Goal: Task Accomplishment & Management: Manage account settings

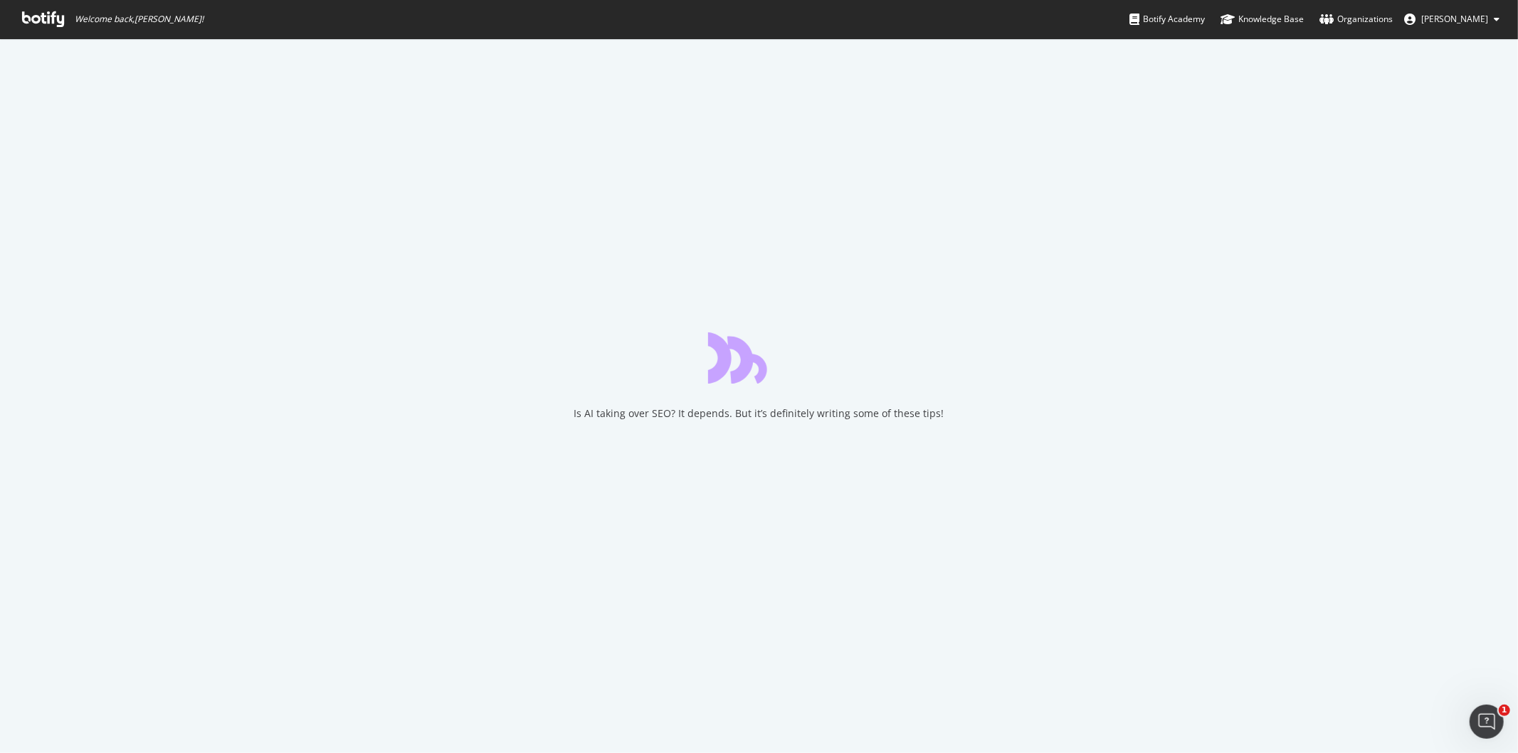
click at [41, 21] on icon at bounding box center [43, 19] width 42 height 16
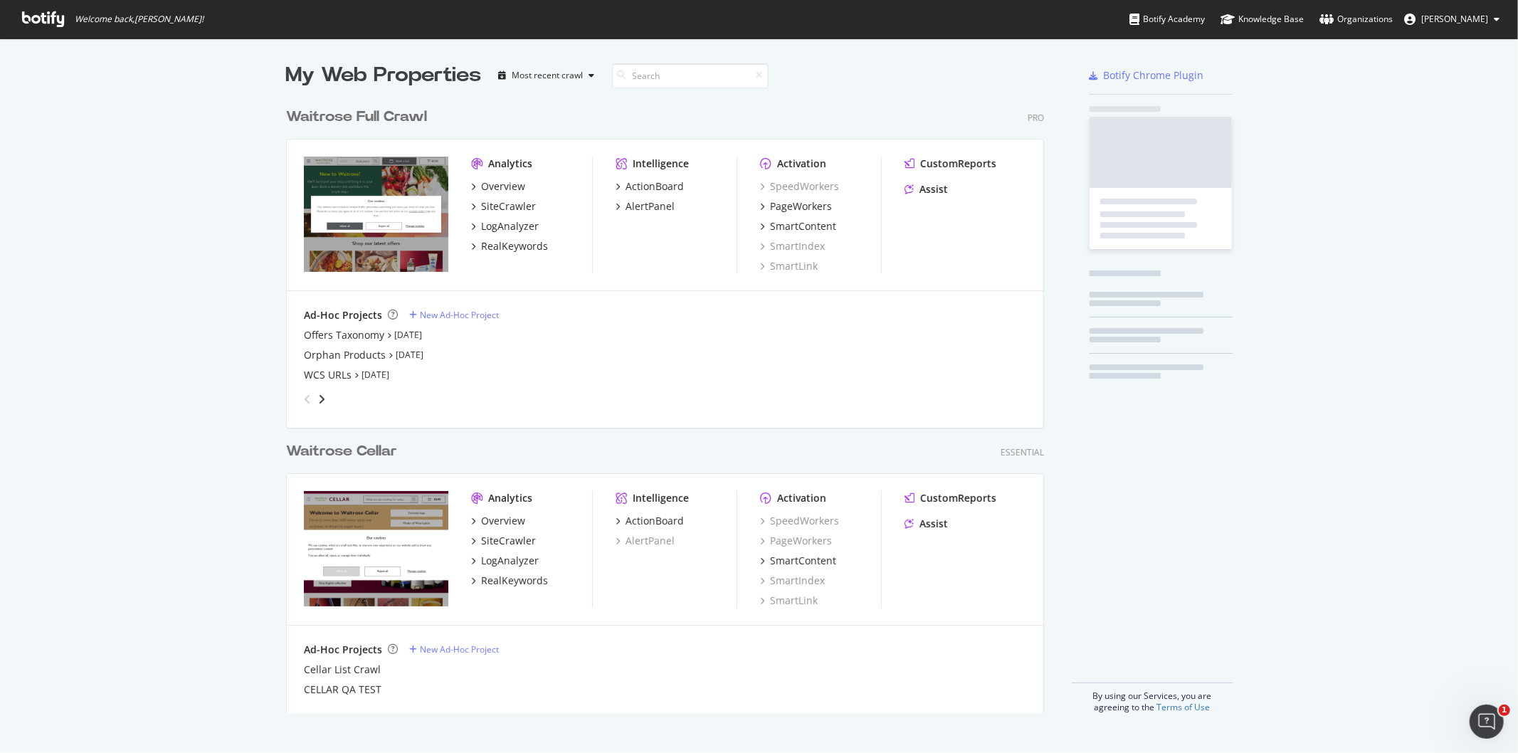
scroll to position [612, 757]
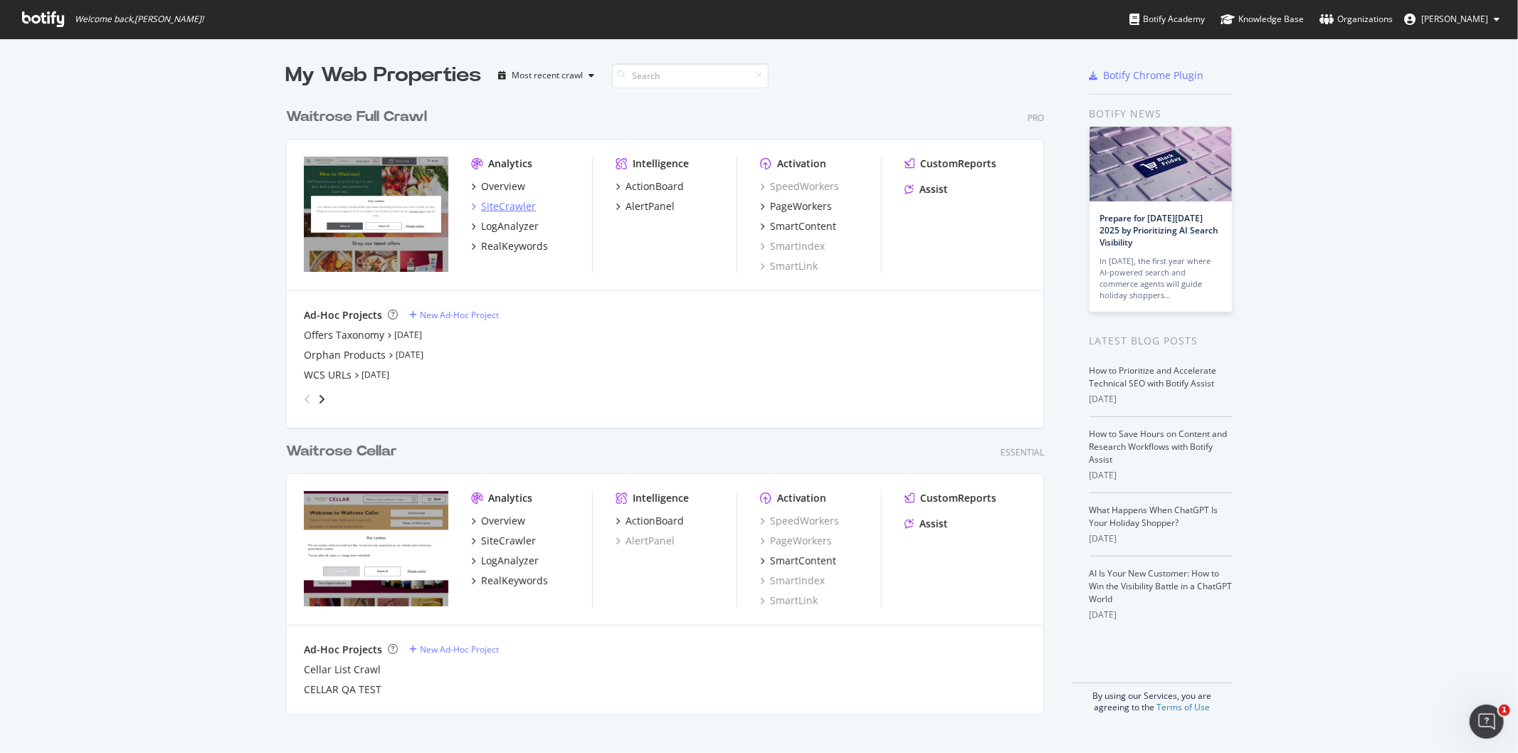
click at [517, 211] on div "SiteCrawler" at bounding box center [508, 206] width 55 height 14
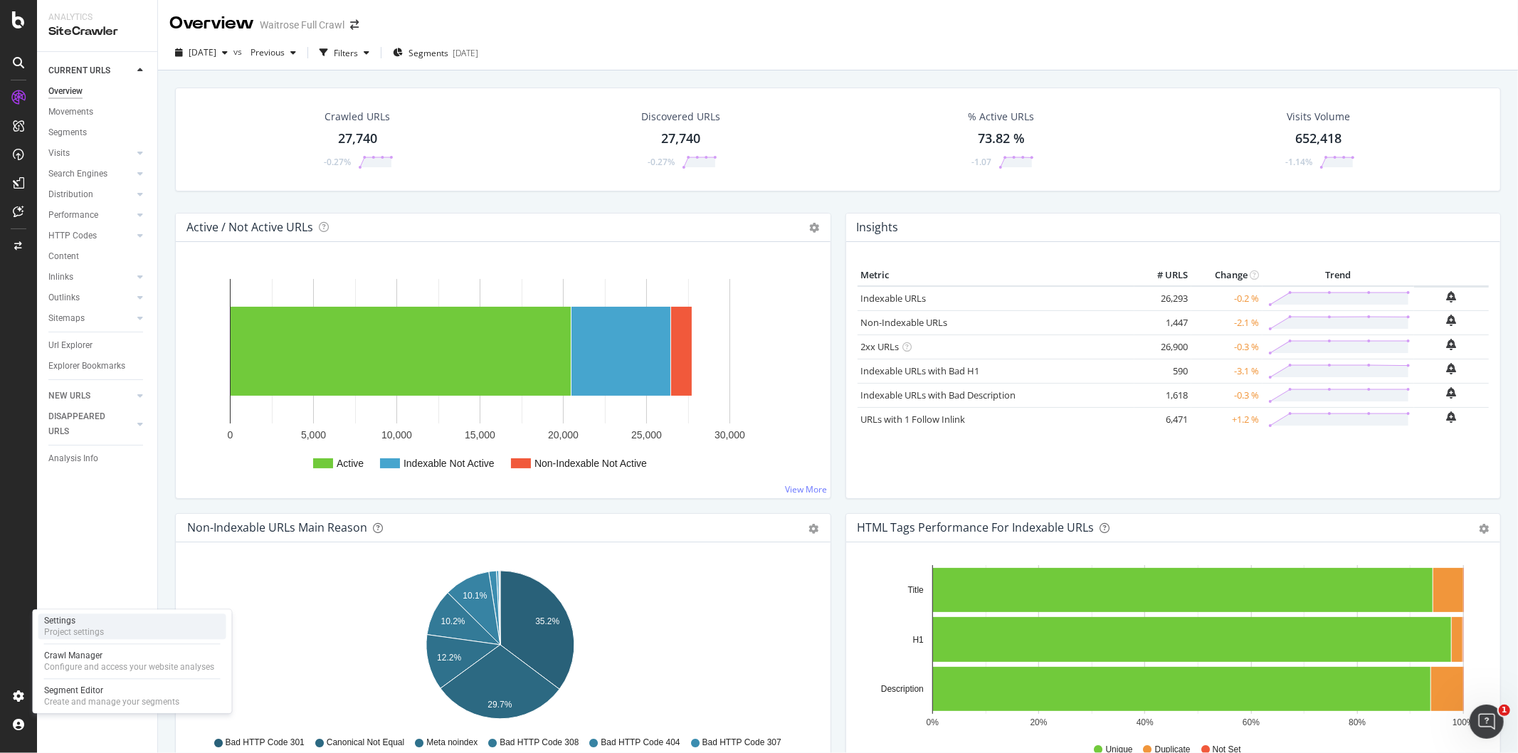
click at [80, 625] on div "Settings" at bounding box center [74, 620] width 60 height 11
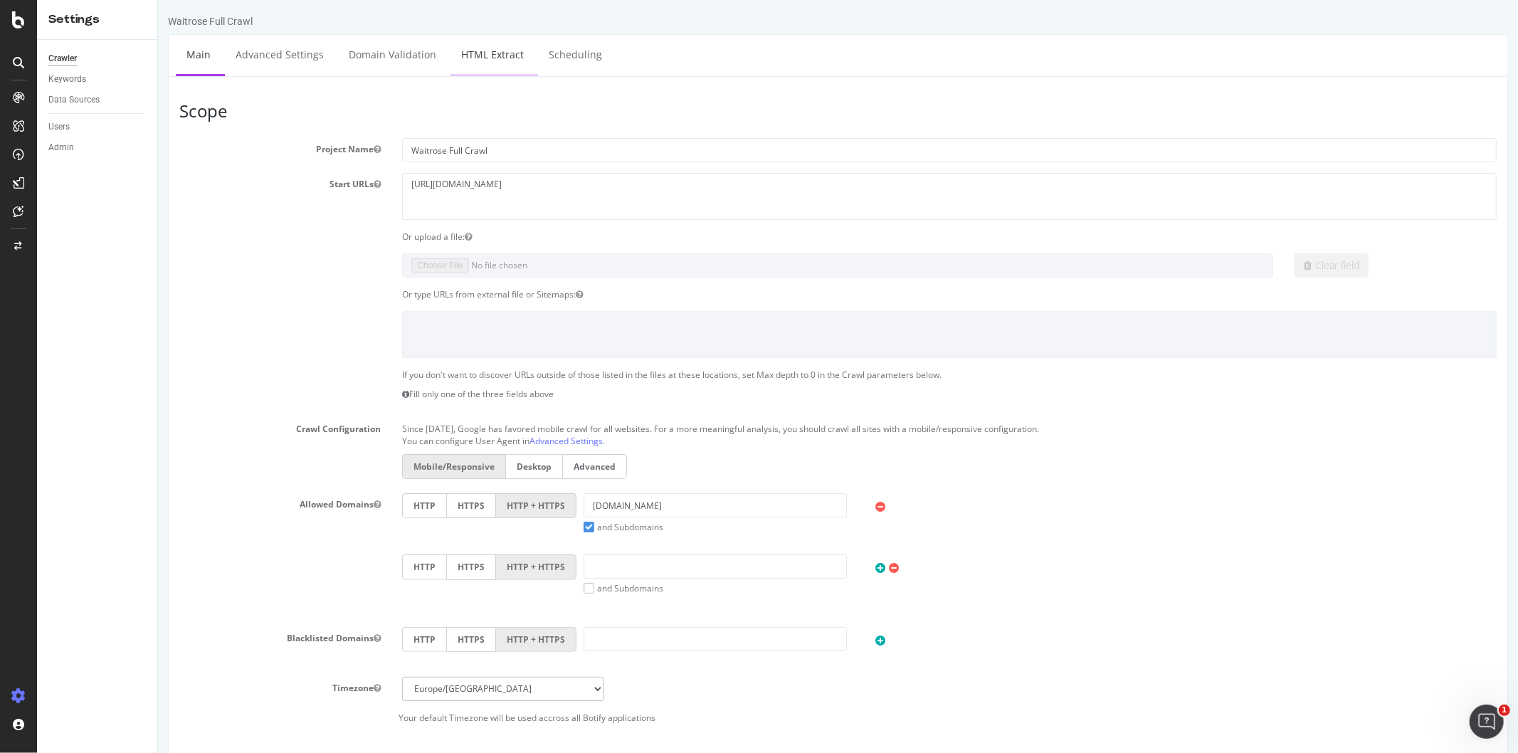
click at [506, 60] on link "HTML Extract" at bounding box center [492, 54] width 84 height 39
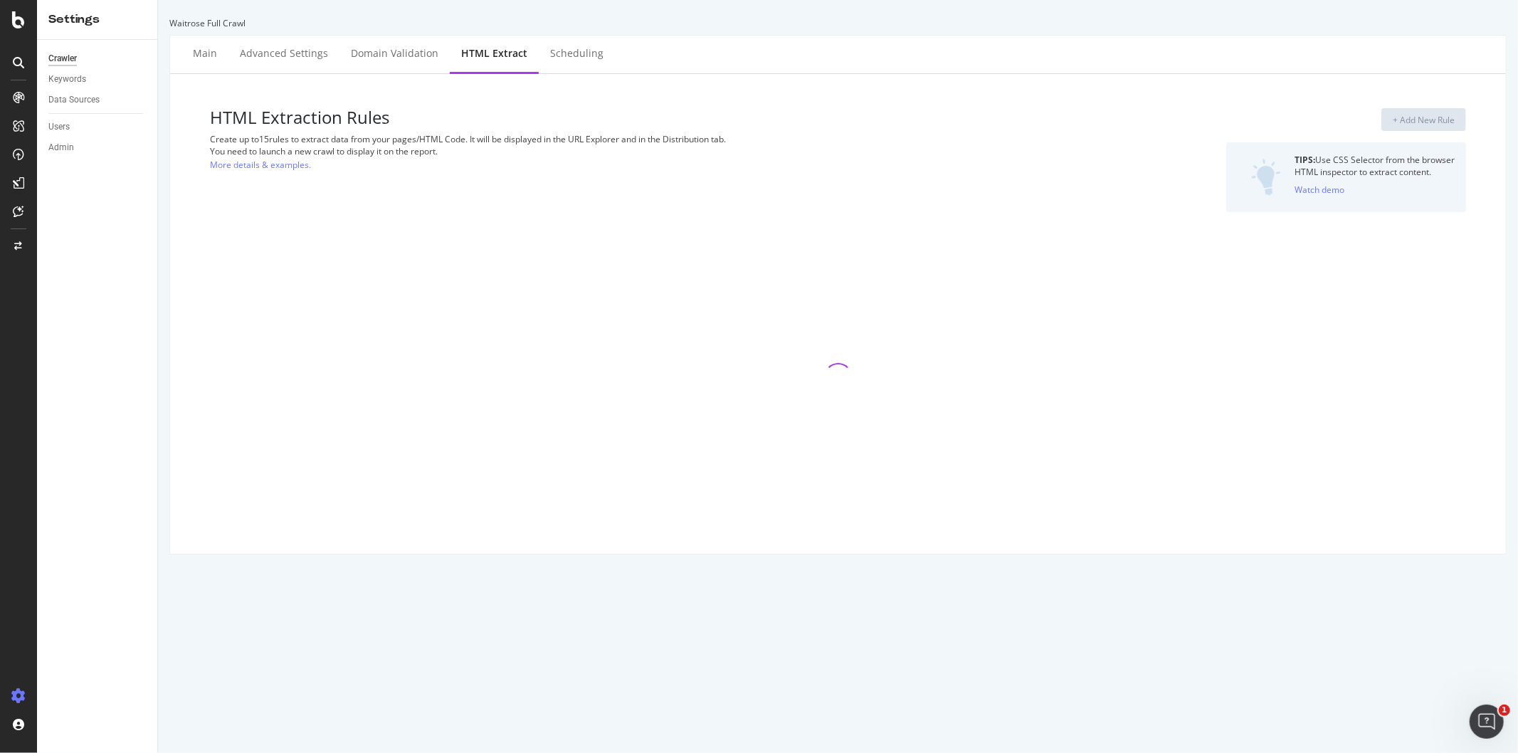
select select "html.length"
select select "exist"
select select "count"
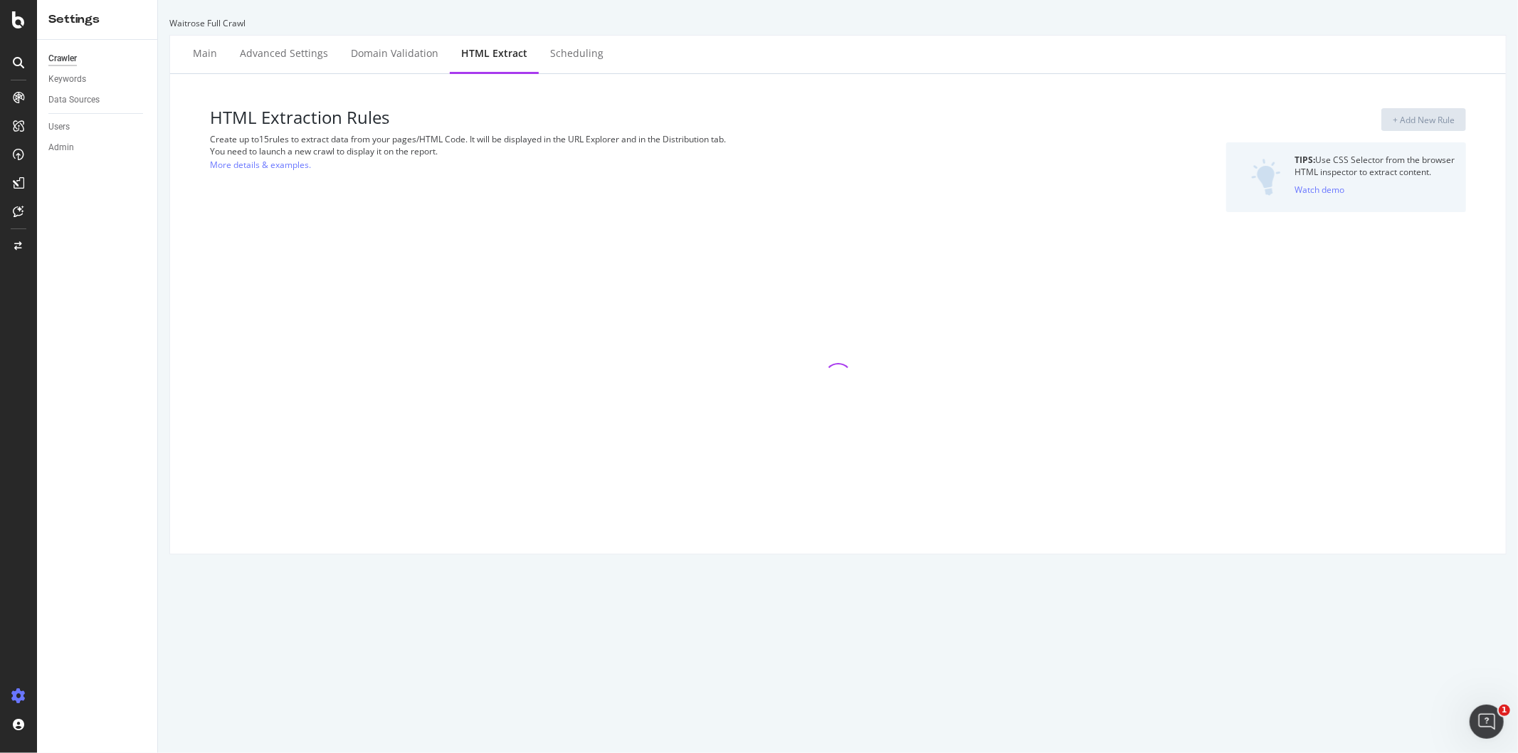
select select "count"
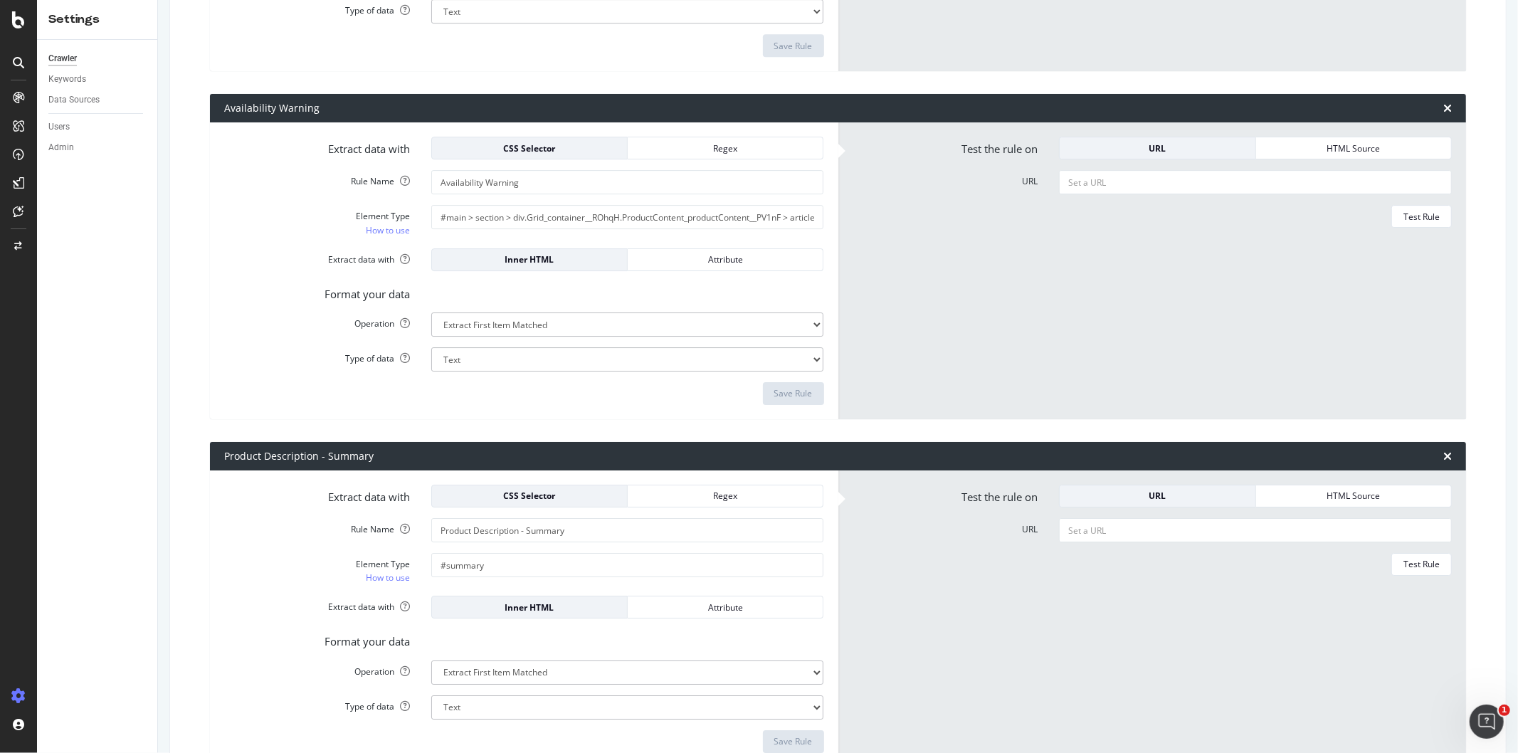
scroll to position [3546, 0]
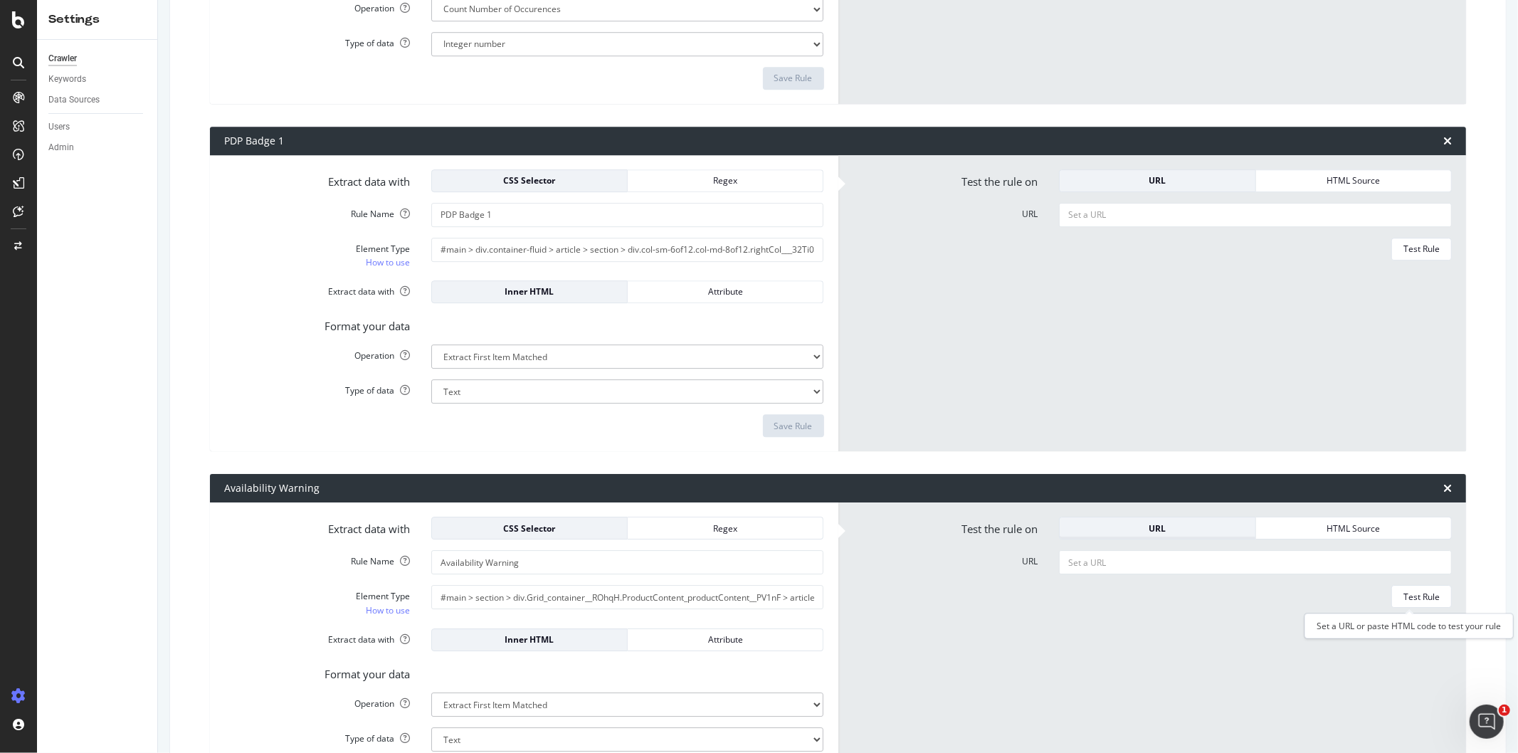
drag, startPoint x: 1395, startPoint y: 599, endPoint x: 1055, endPoint y: 517, distance: 349.7
click at [1059, 517] on button "URL" at bounding box center [1157, 528] width 196 height 23
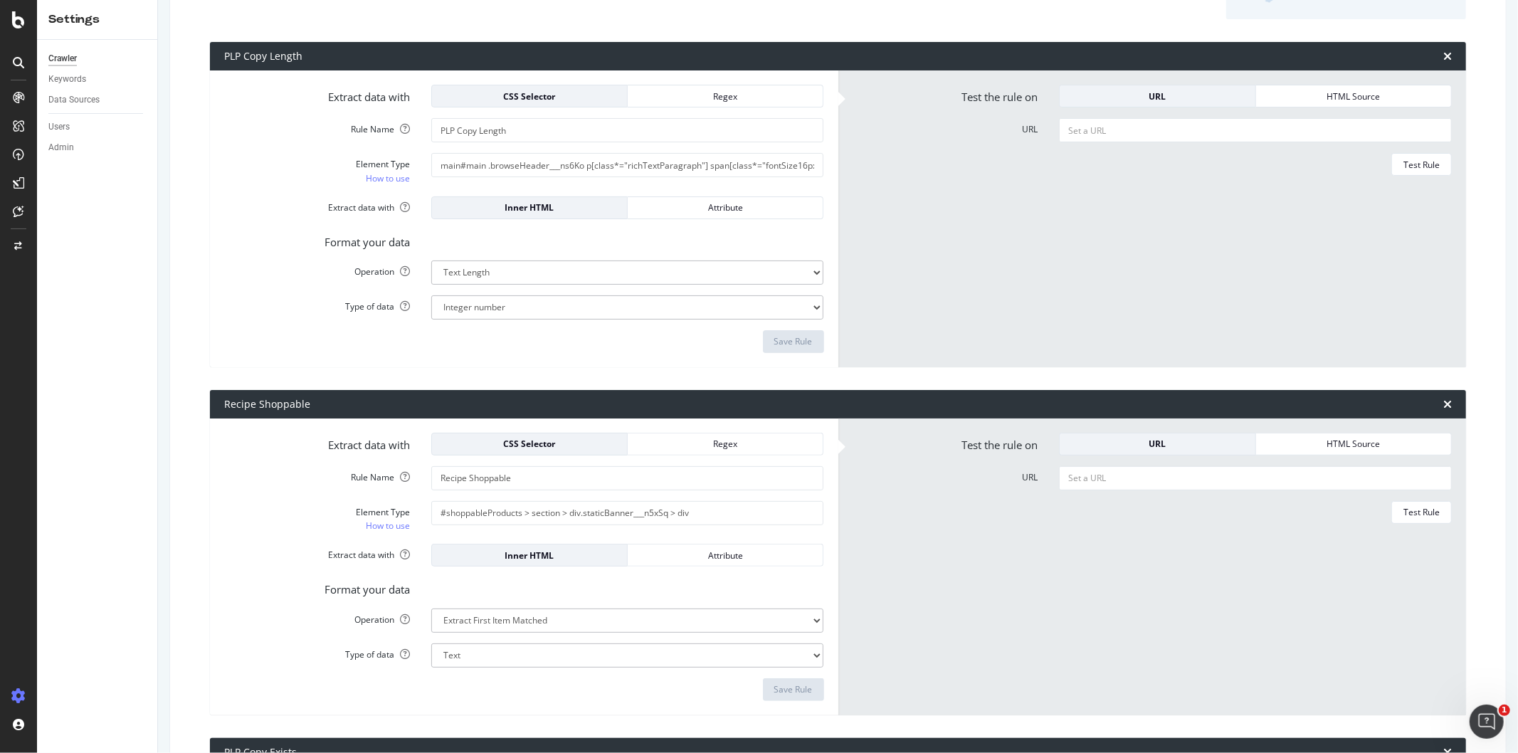
scroll to position [0, 0]
